Goal: Check status: Check status

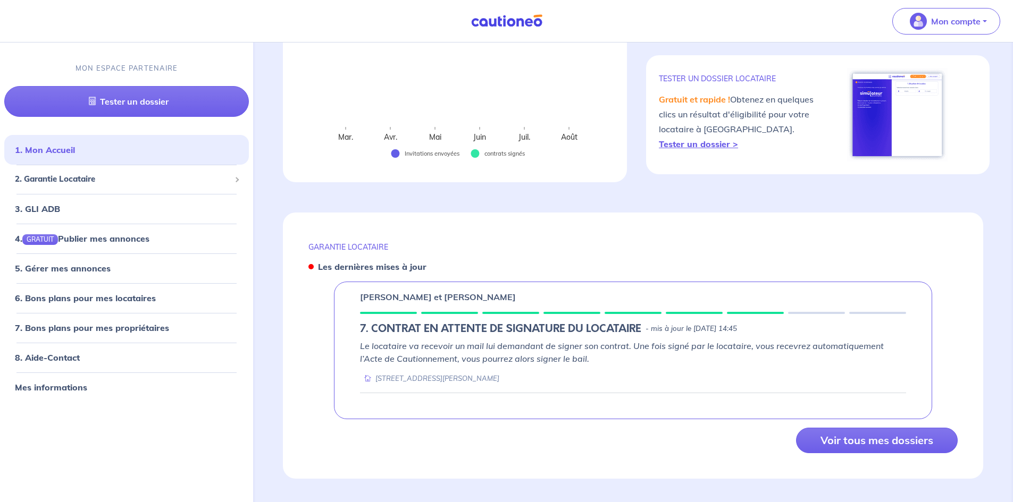
scroll to position [233, 0]
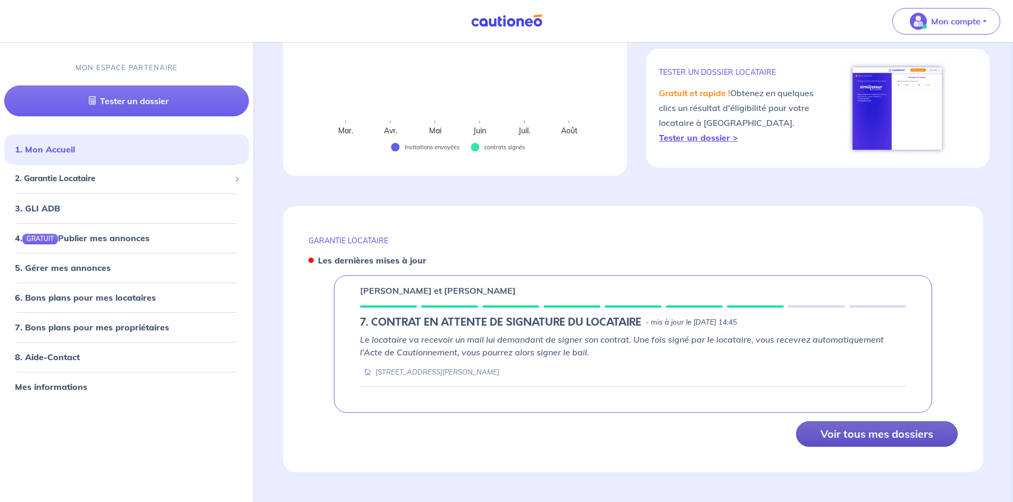
click at [815, 427] on button "Voir tous mes dossiers" at bounding box center [877, 435] width 162 height 26
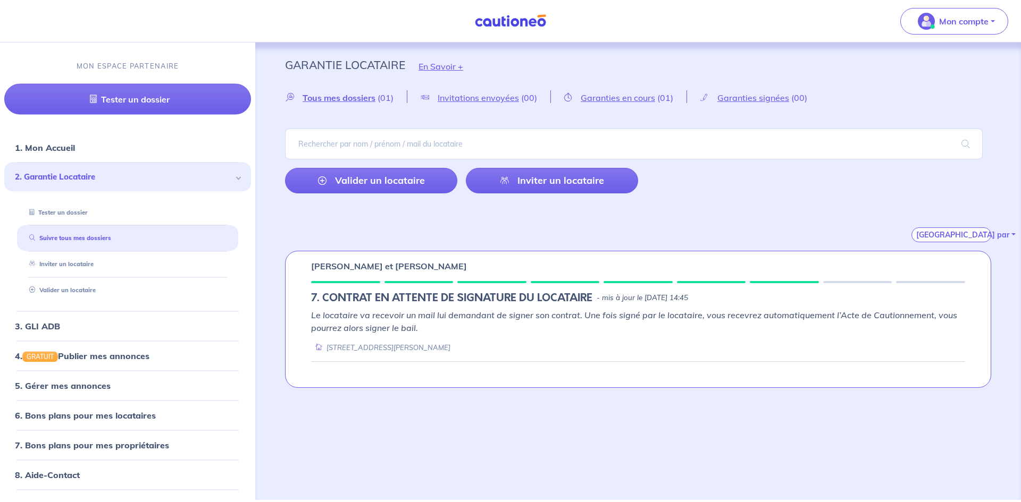
click at [351, 274] on div "Corinne BATAILLE et David BATAILLE 7. CONTRAT EN ATTENTE DE SIGNATURE DU LOCATA…" at bounding box center [638, 319] width 706 height 137
click at [349, 301] on h5 "7. CONTRAT EN ATTENTE DE SIGNATURE DU LOCATAIRE" at bounding box center [451, 298] width 281 height 13
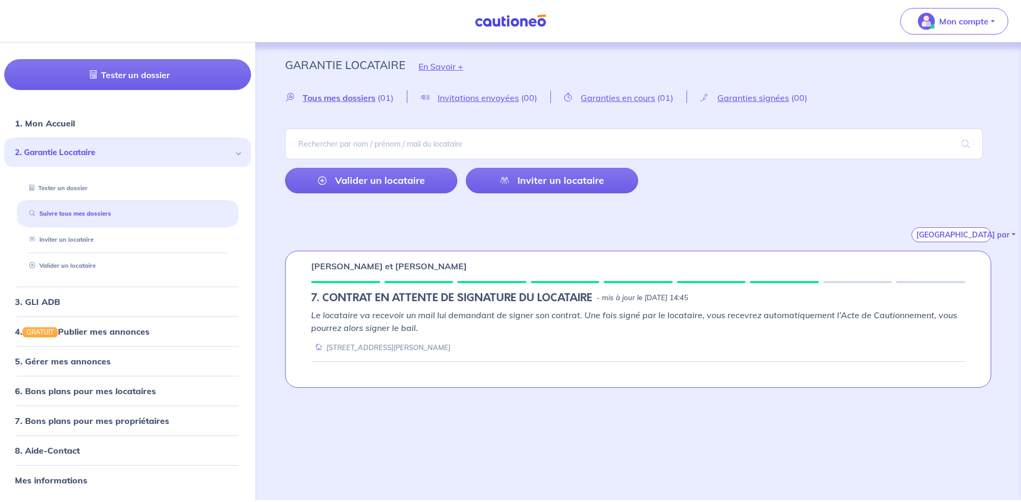
click at [866, 308] on div "Corinne BATAILLE et David BATAILLE 7. CONTRAT EN ATTENTE DE SIGNATURE DU LOCATA…" at bounding box center [638, 319] width 706 height 137
click at [405, 350] on div "14 ter Rue Auguste Pasgrimaud 44170 la grigonnais" at bounding box center [380, 348] width 139 height 10
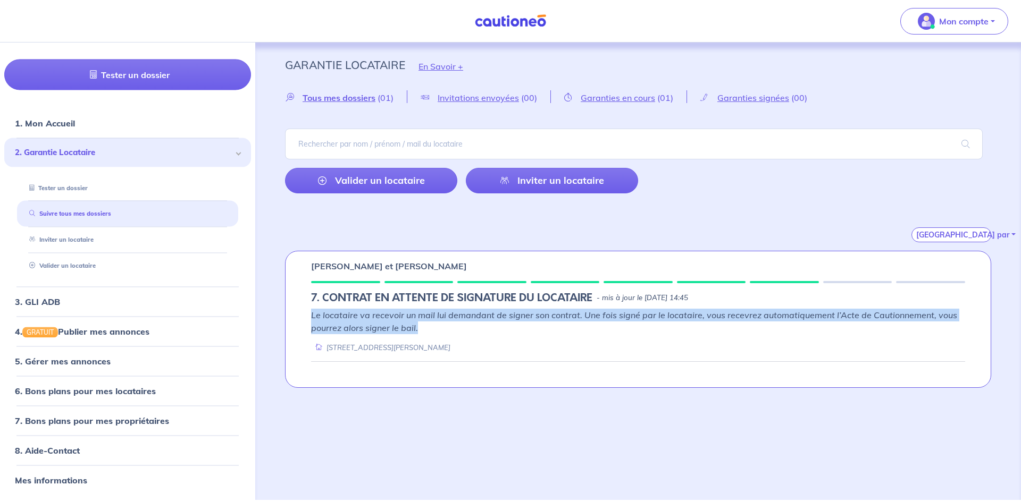
drag, startPoint x: 422, startPoint y: 328, endPoint x: 298, endPoint y: 314, distance: 124.6
click at [298, 314] on div "Corinne BATAILLE et David BATAILLE 7. CONTRAT EN ATTENTE DE SIGNATURE DU LOCATA…" at bounding box center [638, 319] width 706 height 137
click at [563, 313] on em "Le locataire va recevoir un mail lui demandant de signer son contrat. Une fois …" at bounding box center [634, 321] width 646 height 23
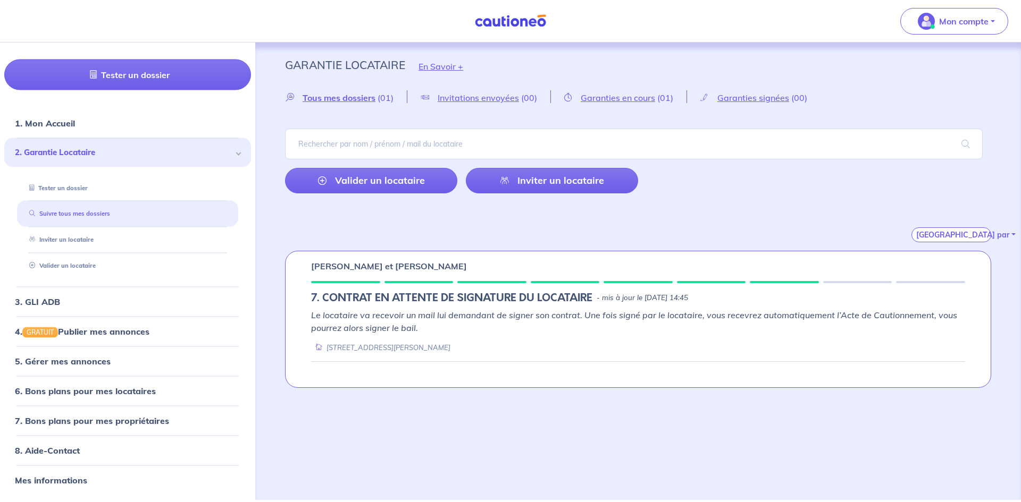
click at [101, 214] on link "Suivre tous mes dossiers" at bounding box center [67, 213] width 85 height 7
click at [599, 329] on p "Le locataire va recevoir un mail lui demandant de signer son contrat. Une fois …" at bounding box center [638, 322] width 654 height 26
click at [633, 99] on span "Garanties en cours" at bounding box center [617, 97] width 74 height 11
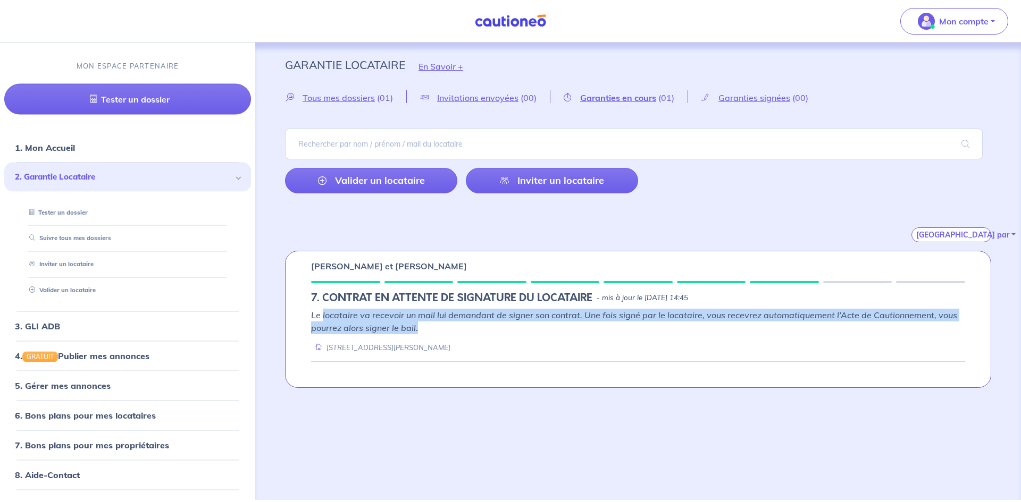
drag, startPoint x: 323, startPoint y: 315, endPoint x: 754, endPoint y: 325, distance: 431.8
click at [754, 325] on p "Le locataire va recevoir un mail lui demandant de signer son contrat. Une fois …" at bounding box center [638, 322] width 654 height 26
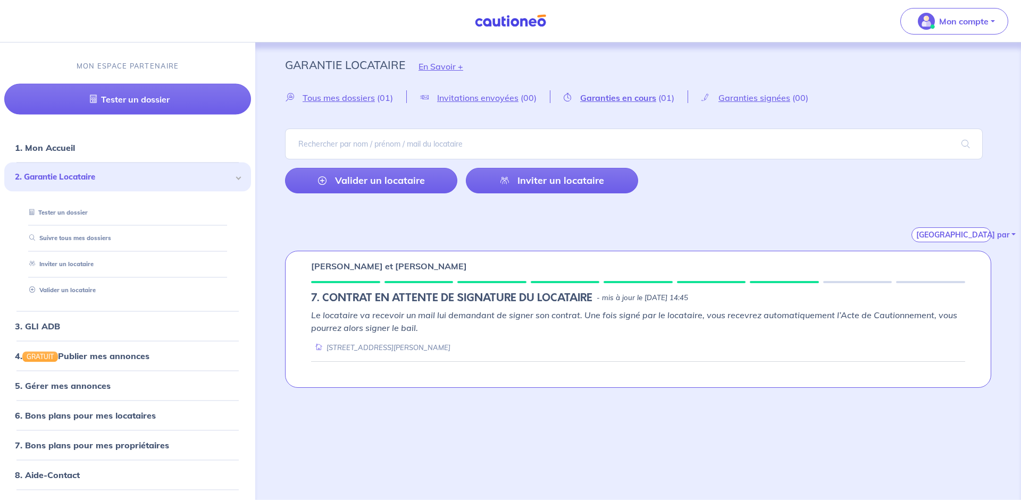
drag, startPoint x: 750, startPoint y: 187, endPoint x: 757, endPoint y: 117, distance: 70.6
click at [750, 186] on div "Valider un locataire Inviter un locataire" at bounding box center [638, 161] width 706 height 65
click at [759, 94] on span "Garanties signées" at bounding box center [754, 97] width 72 height 11
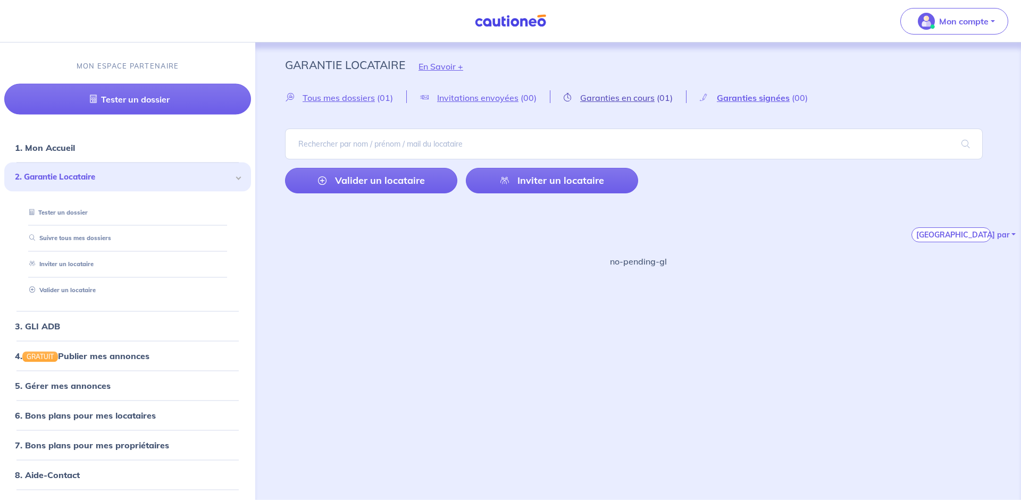
click at [583, 100] on span "Garanties en cours" at bounding box center [617, 97] width 74 height 11
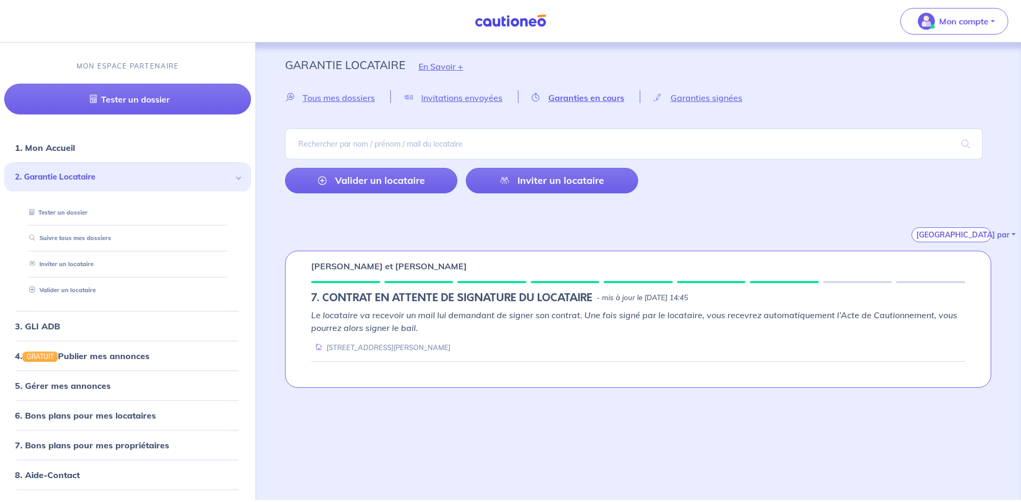
click at [423, 332] on p "Le locataire va recevoir un mail lui demandant de signer son contrat. Une fois …" at bounding box center [638, 322] width 654 height 26
drag, startPoint x: 322, startPoint y: 297, endPoint x: 465, endPoint y: 348, distance: 151.8
click at [465, 348] on div "Corinne BATAILLE et David BATAILLE 7. CONTRAT EN ATTENTE DE SIGNATURE DU LOCATA…" at bounding box center [638, 319] width 706 height 137
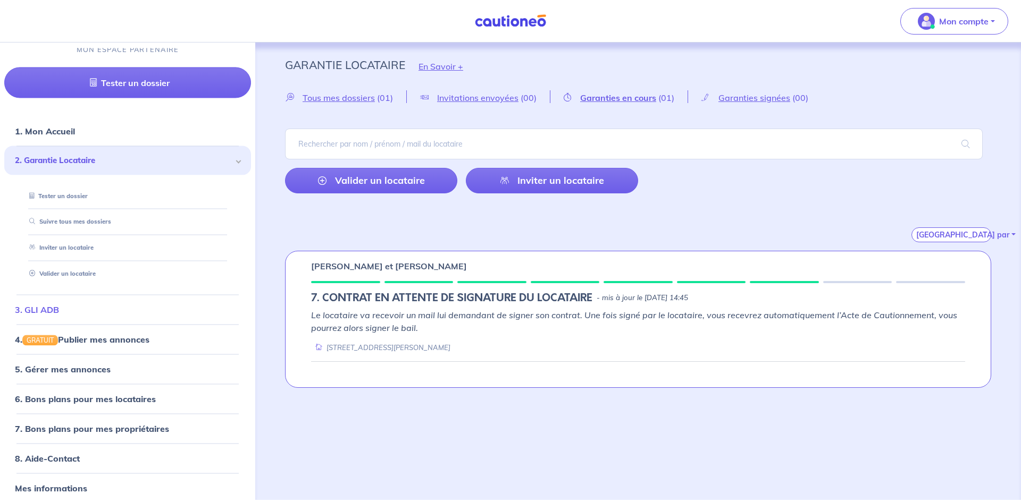
scroll to position [24, 0]
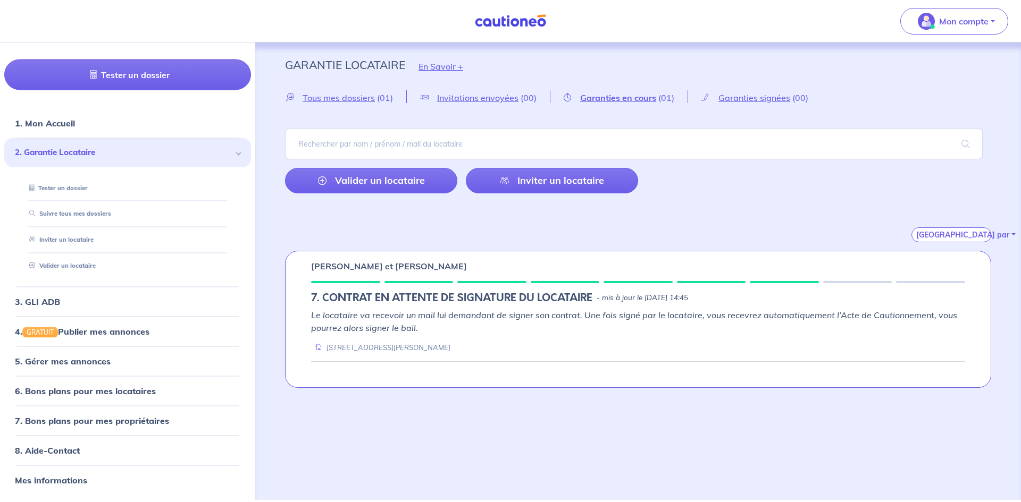
click at [329, 426] on div "Garantie Locataire En Savoir + Tous mes dossiers (01) Invitations envoyées (00)…" at bounding box center [637, 272] width 765 height 458
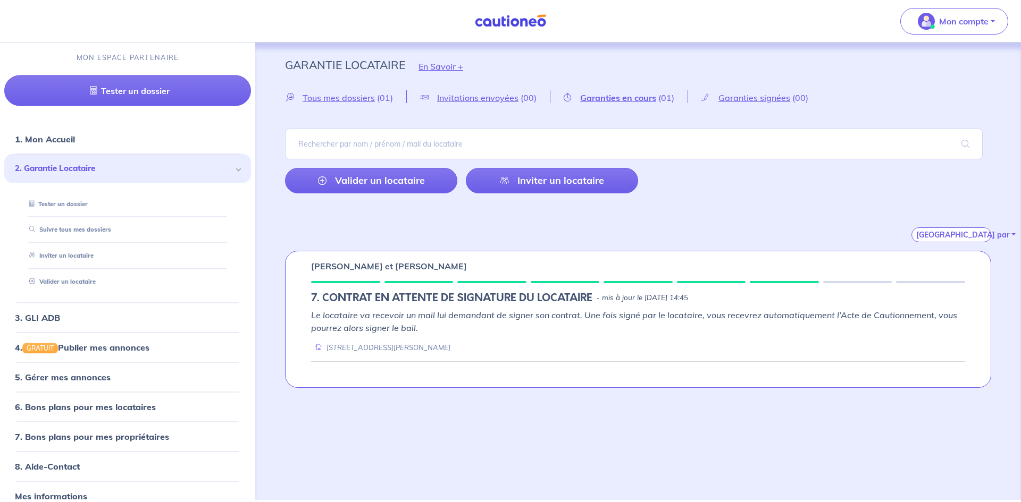
scroll to position [0, 0]
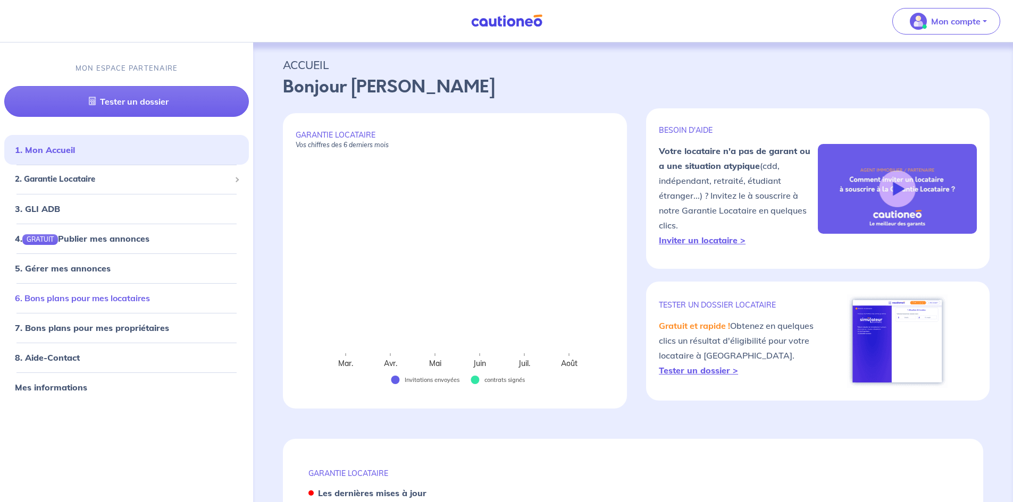
click at [150, 303] on link "6. Bons plans pour mes locataires" at bounding box center [82, 297] width 135 height 11
click at [73, 150] on link "1. Mon Accueil" at bounding box center [44, 150] width 58 height 11
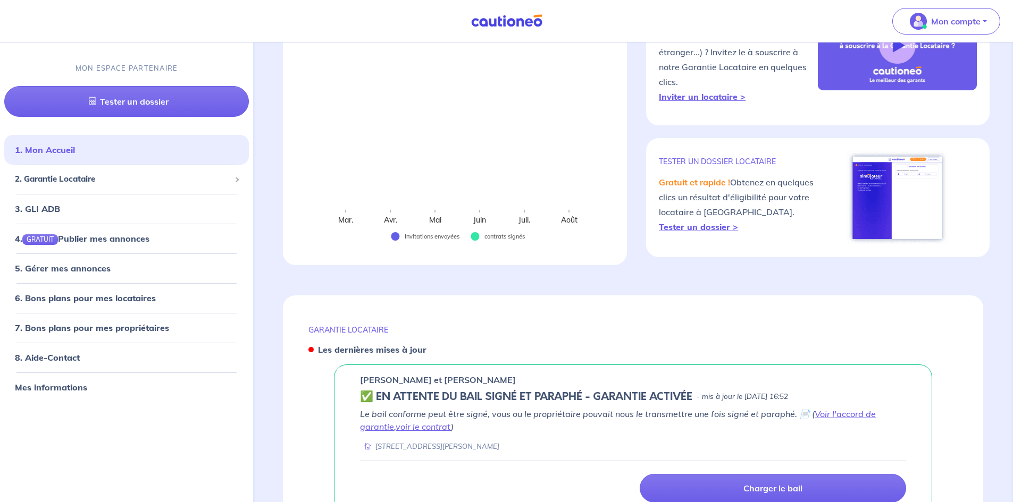
scroll to position [247, 0]
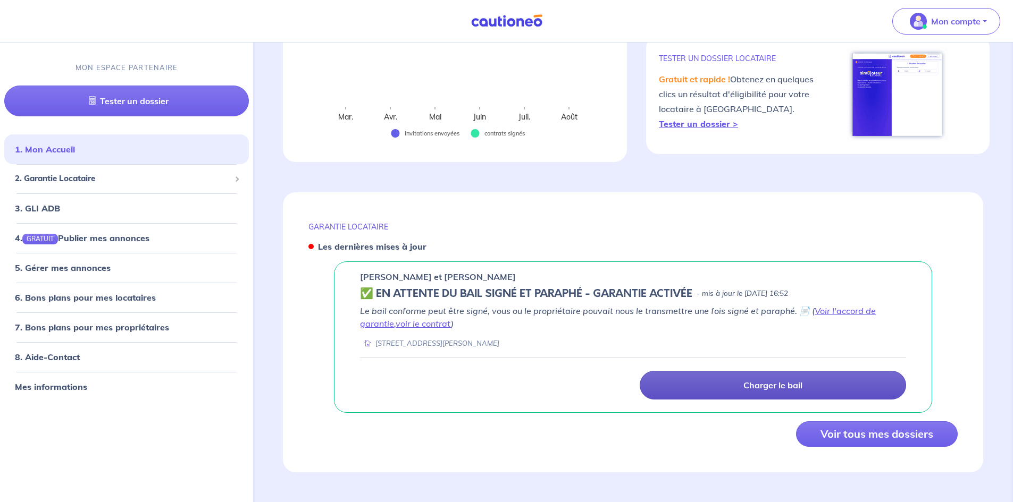
click at [720, 383] on link "Charger le bail" at bounding box center [773, 385] width 266 height 29
click at [772, 389] on p "Charger le bail" at bounding box center [772, 385] width 59 height 11
click at [756, 374] on link "Charger le bail" at bounding box center [773, 385] width 266 height 29
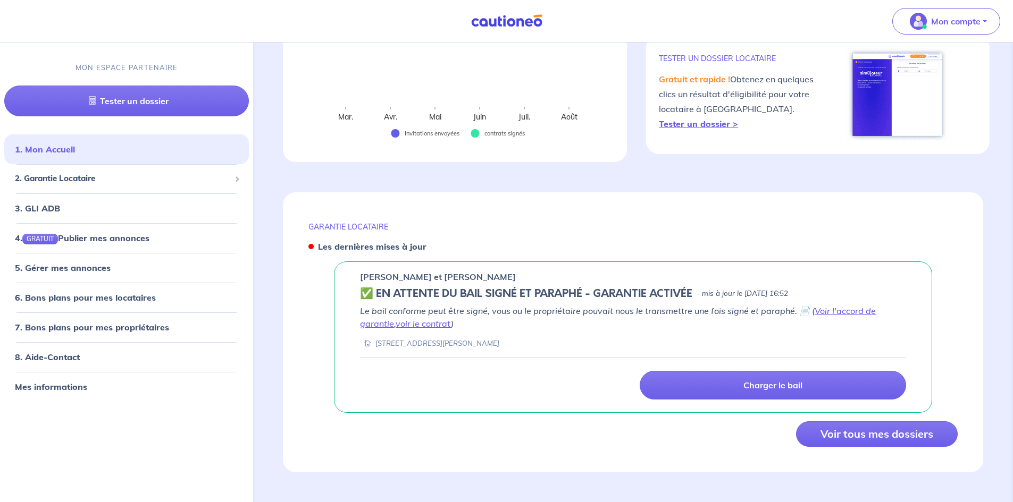
click at [556, 340] on div "14 ter Rue Auguste Pasgrimaud 44170 la grigonnais" at bounding box center [633, 344] width 546 height 10
click at [400, 341] on div "14 ter Rue Auguste Pasgrimaud 44170 la grigonnais" at bounding box center [429, 344] width 139 height 10
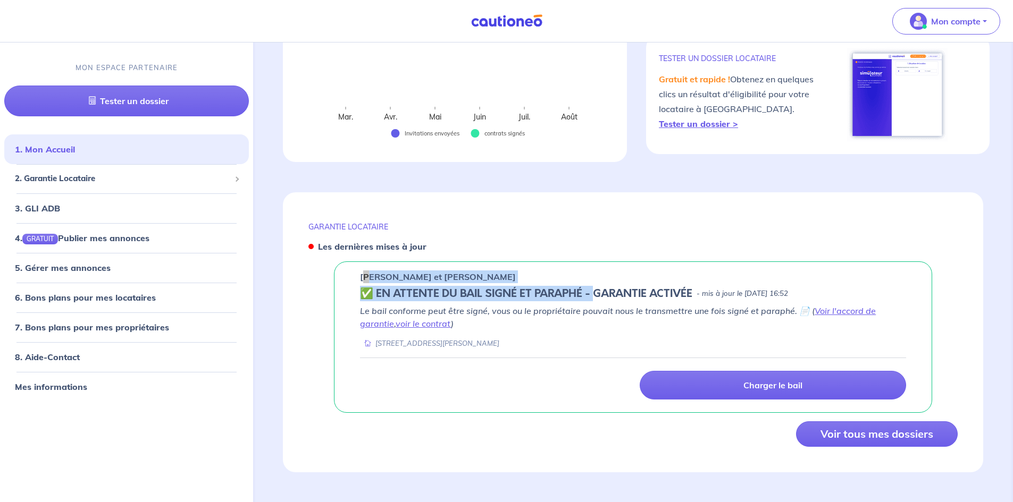
drag, startPoint x: 366, startPoint y: 280, endPoint x: 595, endPoint y: 300, distance: 229.5
click at [595, 300] on div "Corinne BATAILLE et David BATAILLE ✅️️️ EN ATTENTE DU BAIL SIGNÉ ET PARAPHÉ - G…" at bounding box center [633, 337] width 598 height 151
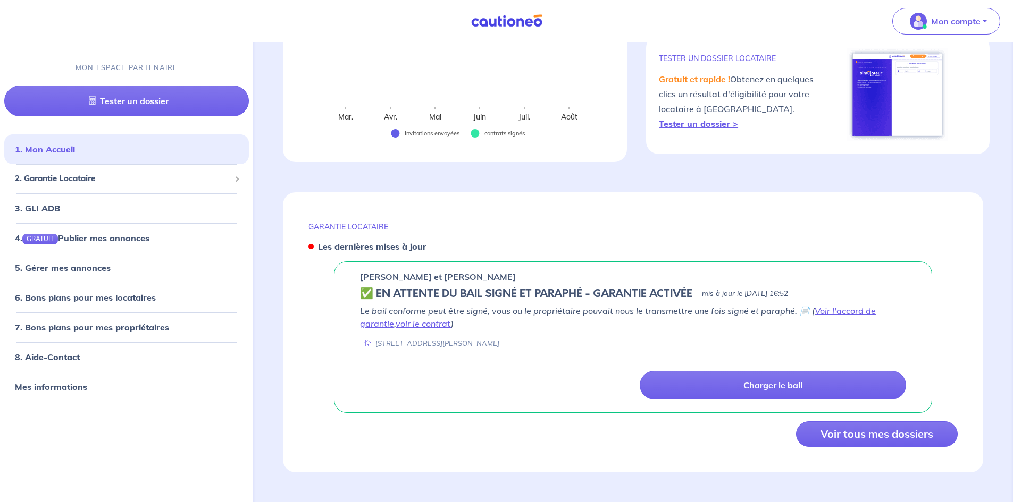
click at [676, 310] on em "Le bail conforme peut être signé, vous ou le propriétaire pouvait nous le trans…" at bounding box center [618, 317] width 516 height 23
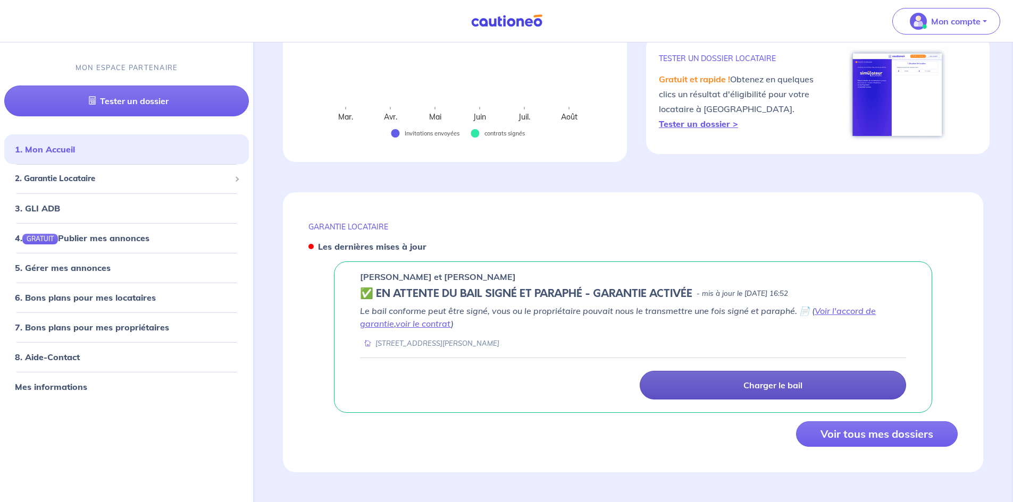
click at [704, 382] on link "Charger le bail" at bounding box center [773, 385] width 266 height 29
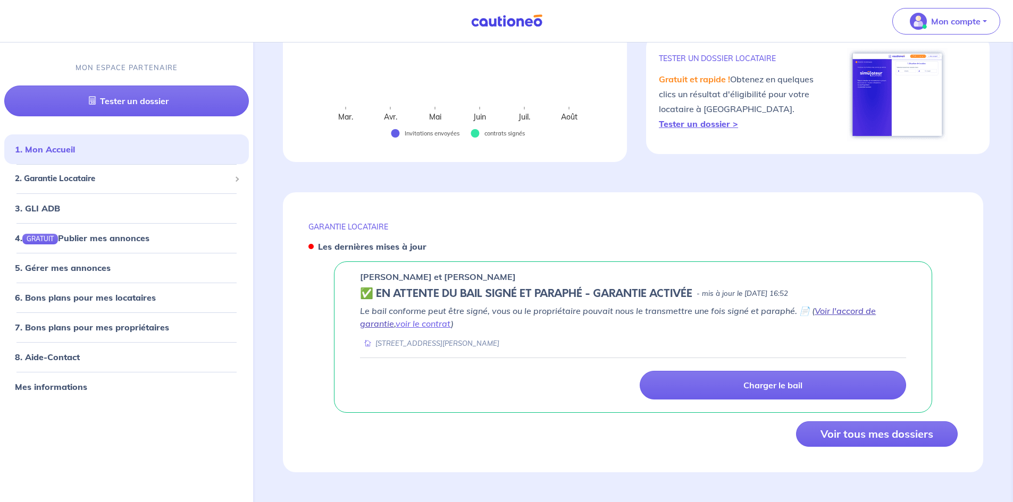
click at [833, 309] on link "Voir l'accord de garantie" at bounding box center [618, 317] width 516 height 23
click at [426, 326] on link "voir le contrat" at bounding box center [423, 323] width 55 height 11
click at [605, 336] on div "Le bail conforme peut être signé, vous ou le propriétaire pouvait nous le trans…" at bounding box center [633, 327] width 546 height 44
